Goal: Find specific page/section: Find specific page/section

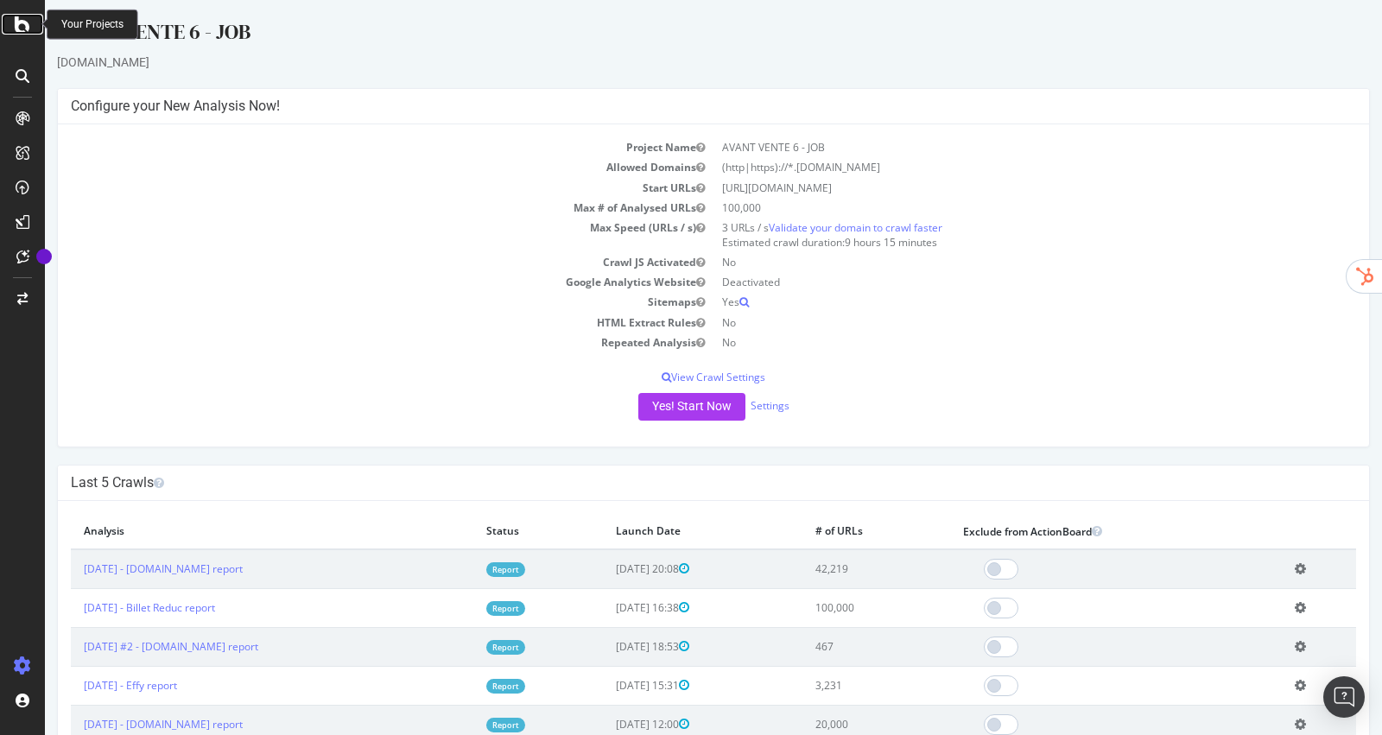
click at [25, 23] on icon at bounding box center [23, 24] width 16 height 21
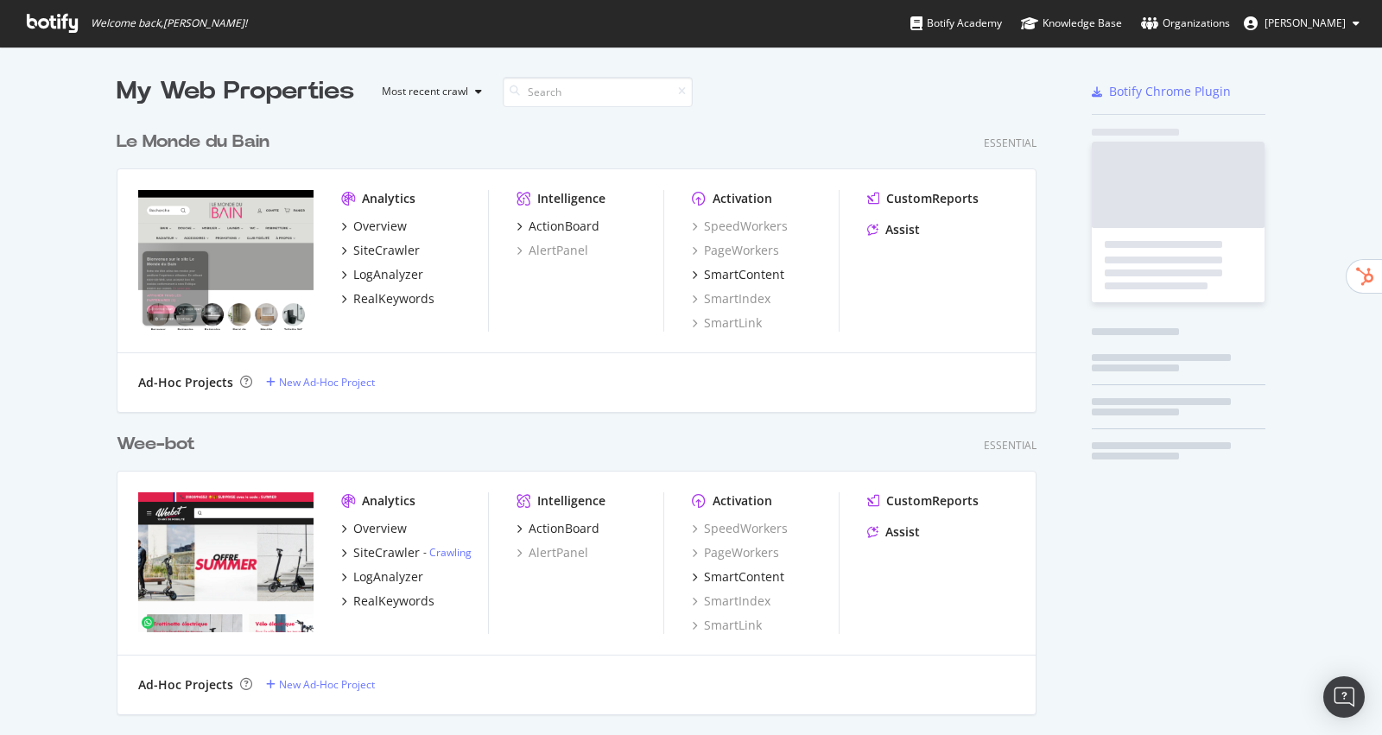
scroll to position [735, 1382]
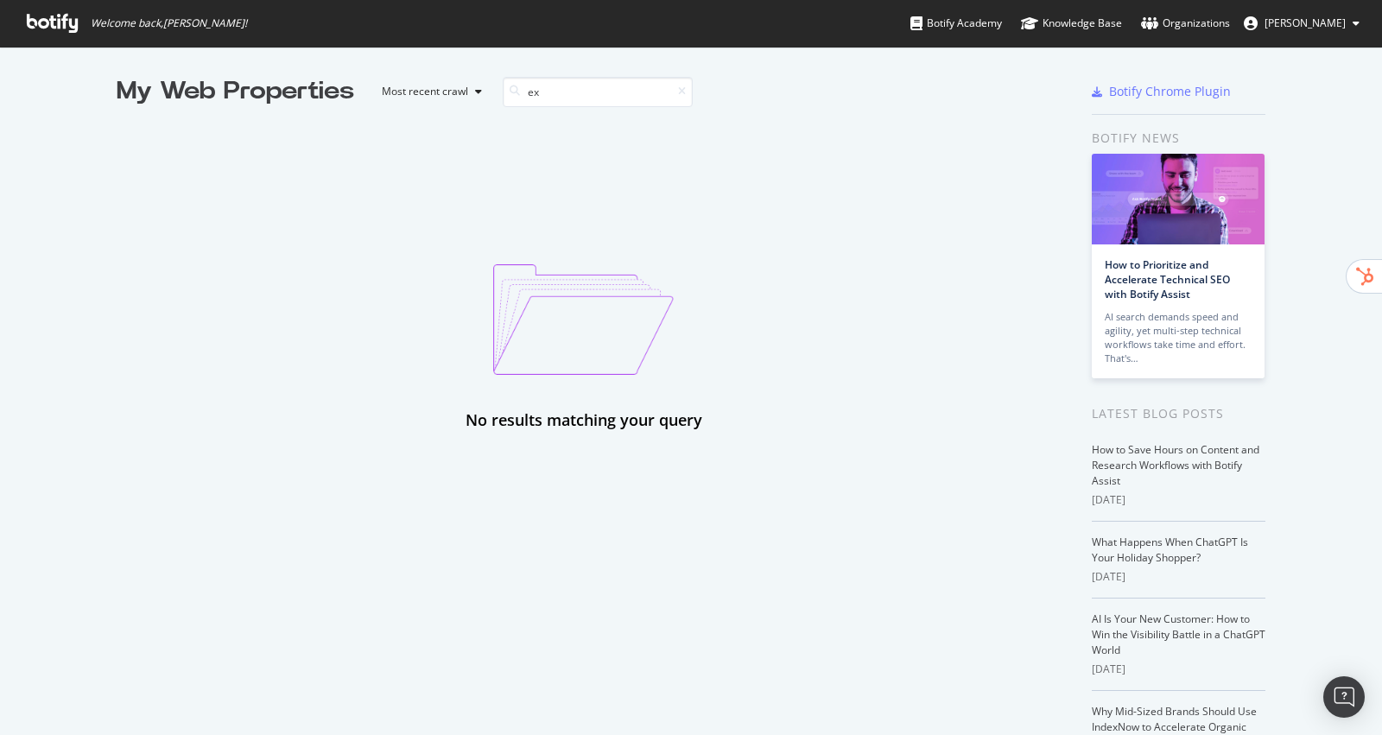
type input "e"
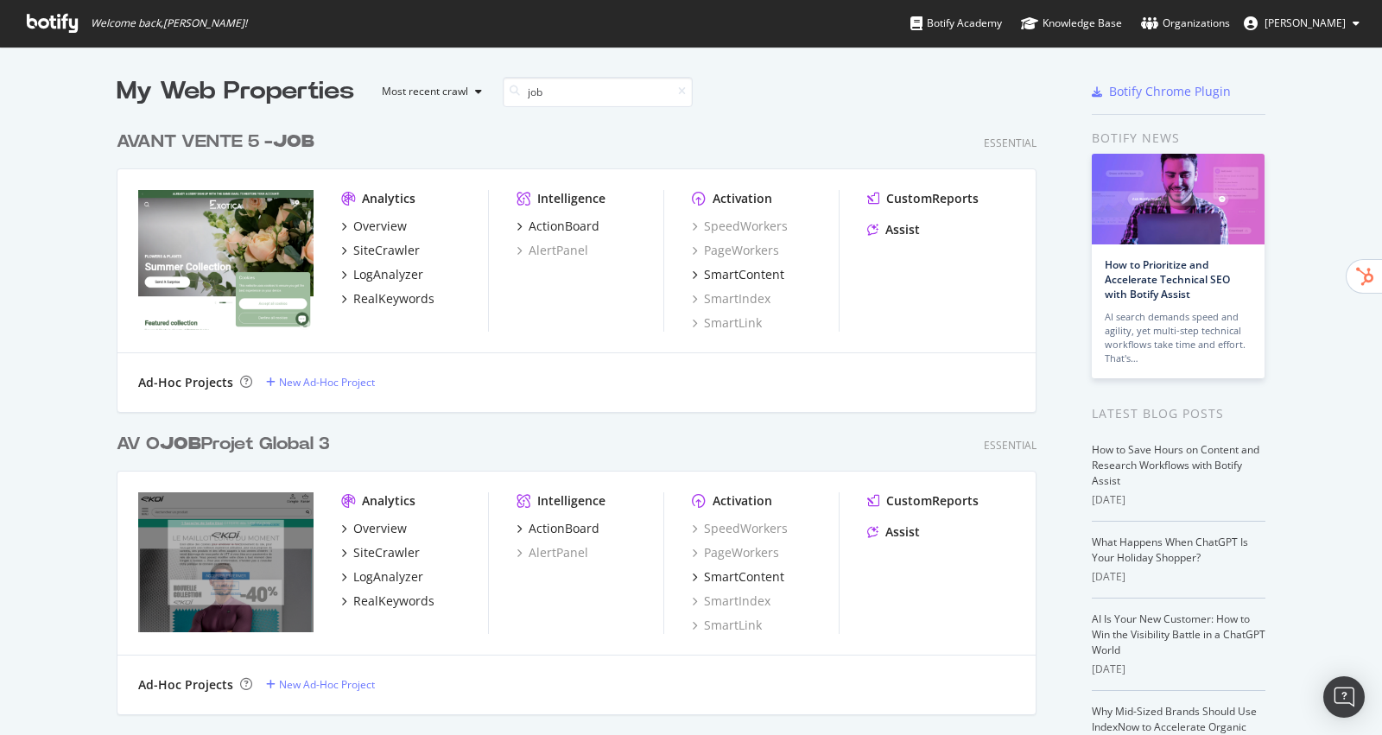
scroll to position [907, 933]
type input "job"
click at [377, 250] on div "SiteCrawler" at bounding box center [386, 250] width 66 height 17
